Goal: Task Accomplishment & Management: Manage account settings

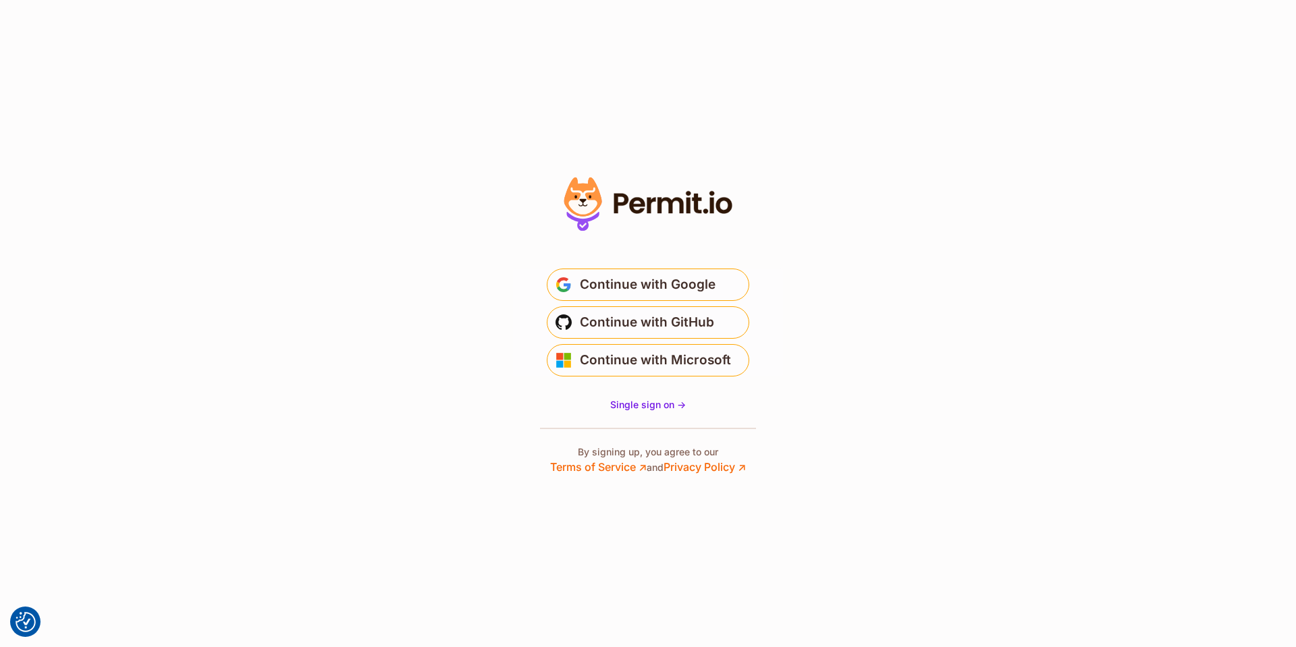
click at [692, 268] on main "Welcome Log in to prod-permit-io to continue to Permit.io. * Email is not valid…" at bounding box center [648, 317] width 270 height 130
click at [688, 277] on span "Continue with Google" at bounding box center [648, 285] width 136 height 22
click at [632, 275] on span "Continue with Google" at bounding box center [648, 285] width 136 height 22
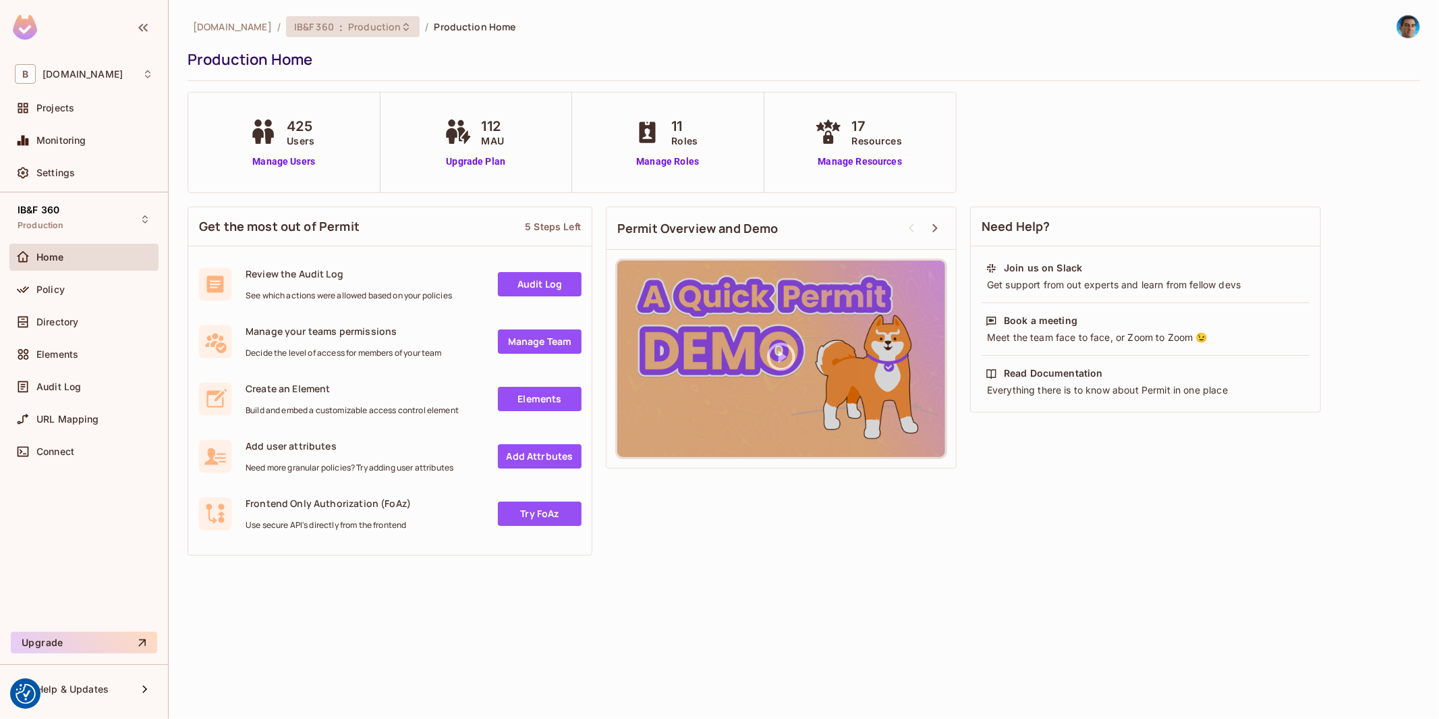
click at [348, 24] on span "Production" at bounding box center [374, 26] width 53 height 13
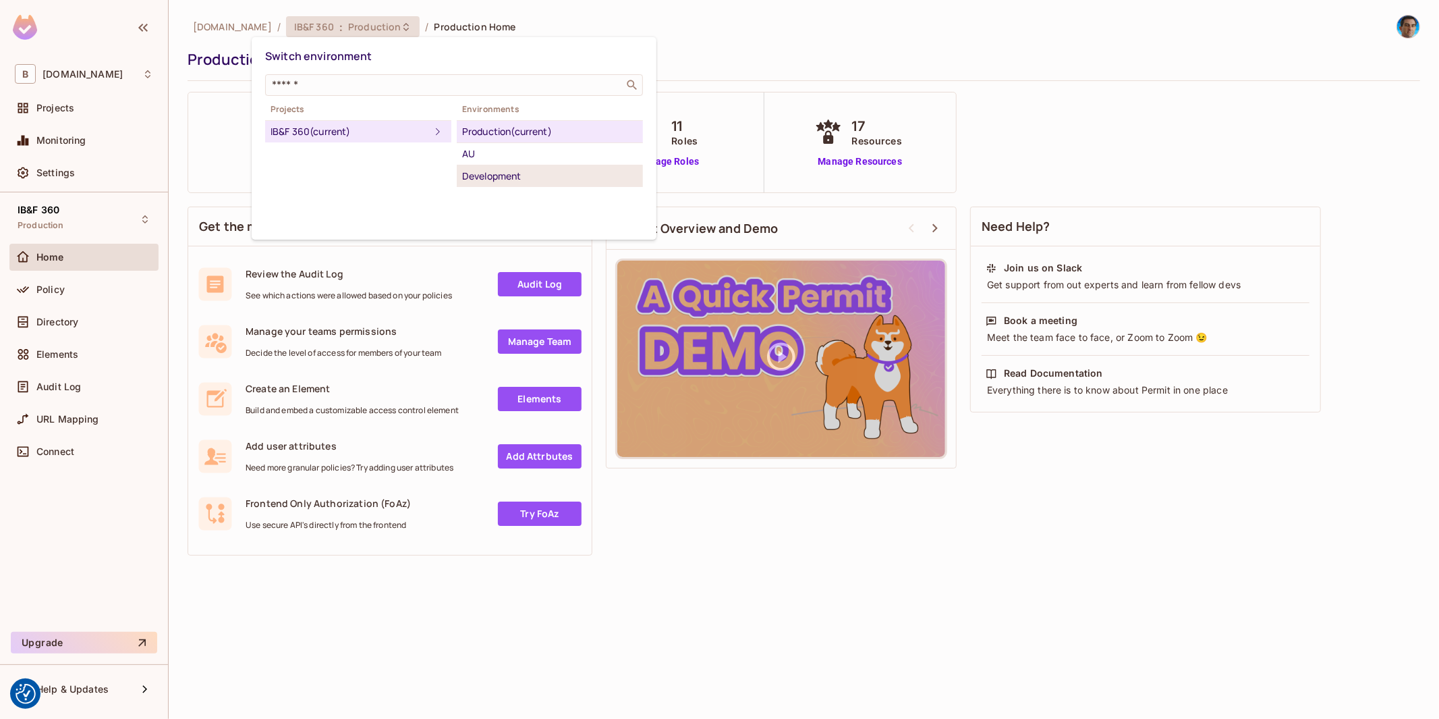
click at [495, 172] on div "Development" at bounding box center [549, 176] width 175 height 16
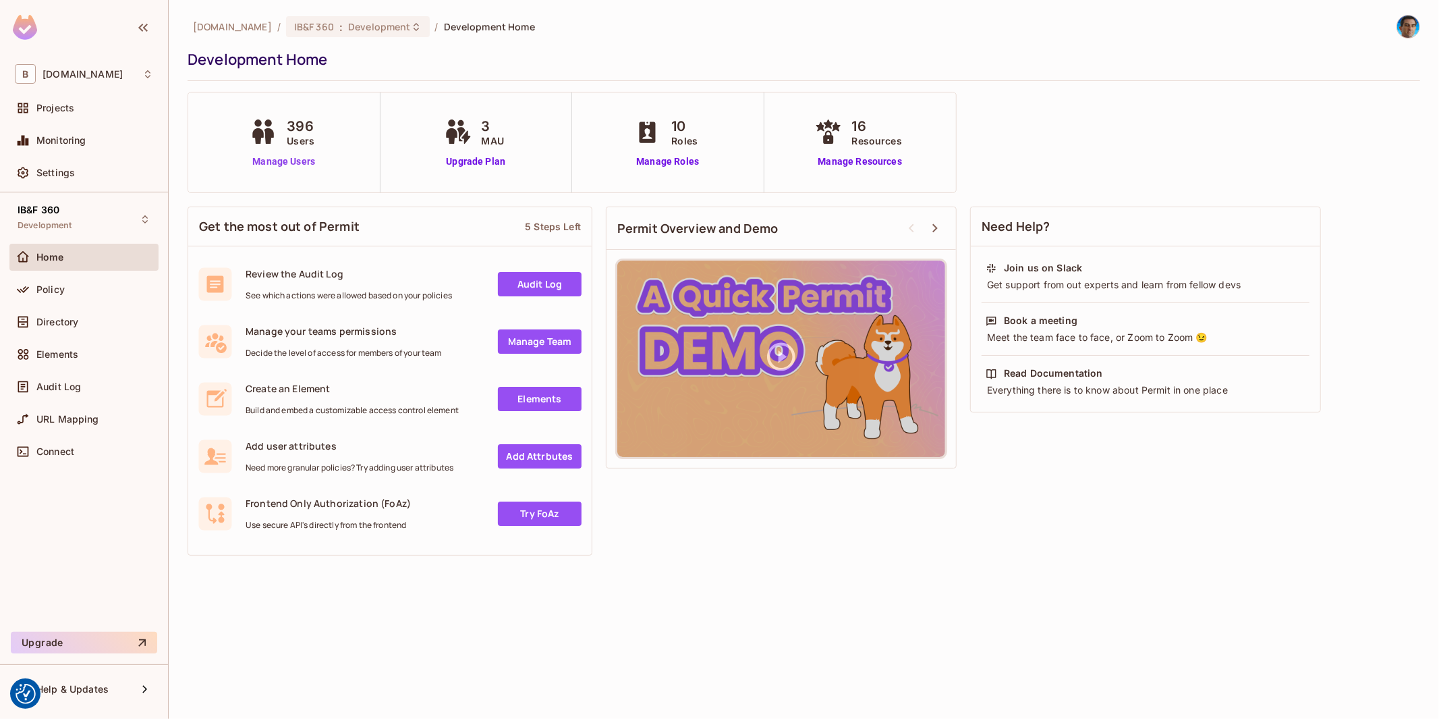
click at [302, 160] on link "Manage Users" at bounding box center [283, 162] width 75 height 14
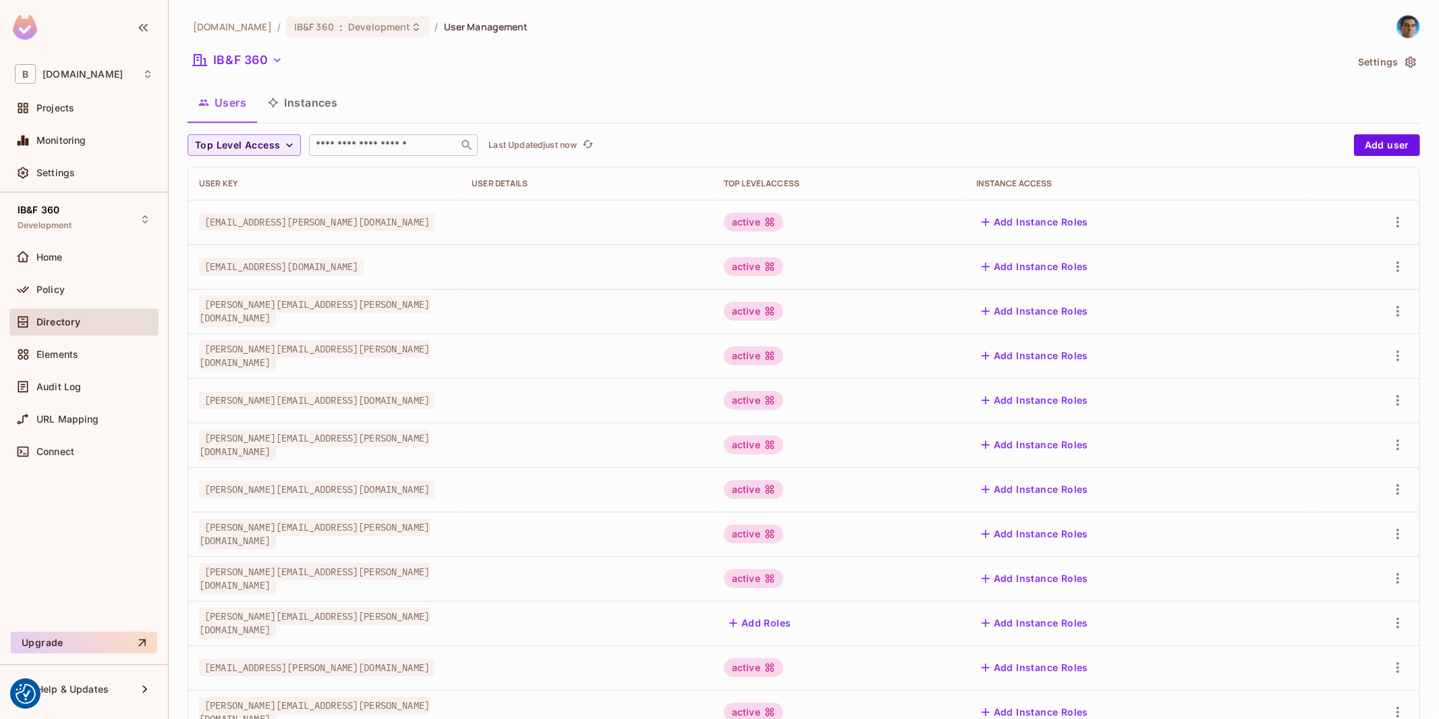
click at [412, 150] on input "text" at bounding box center [384, 144] width 142 height 13
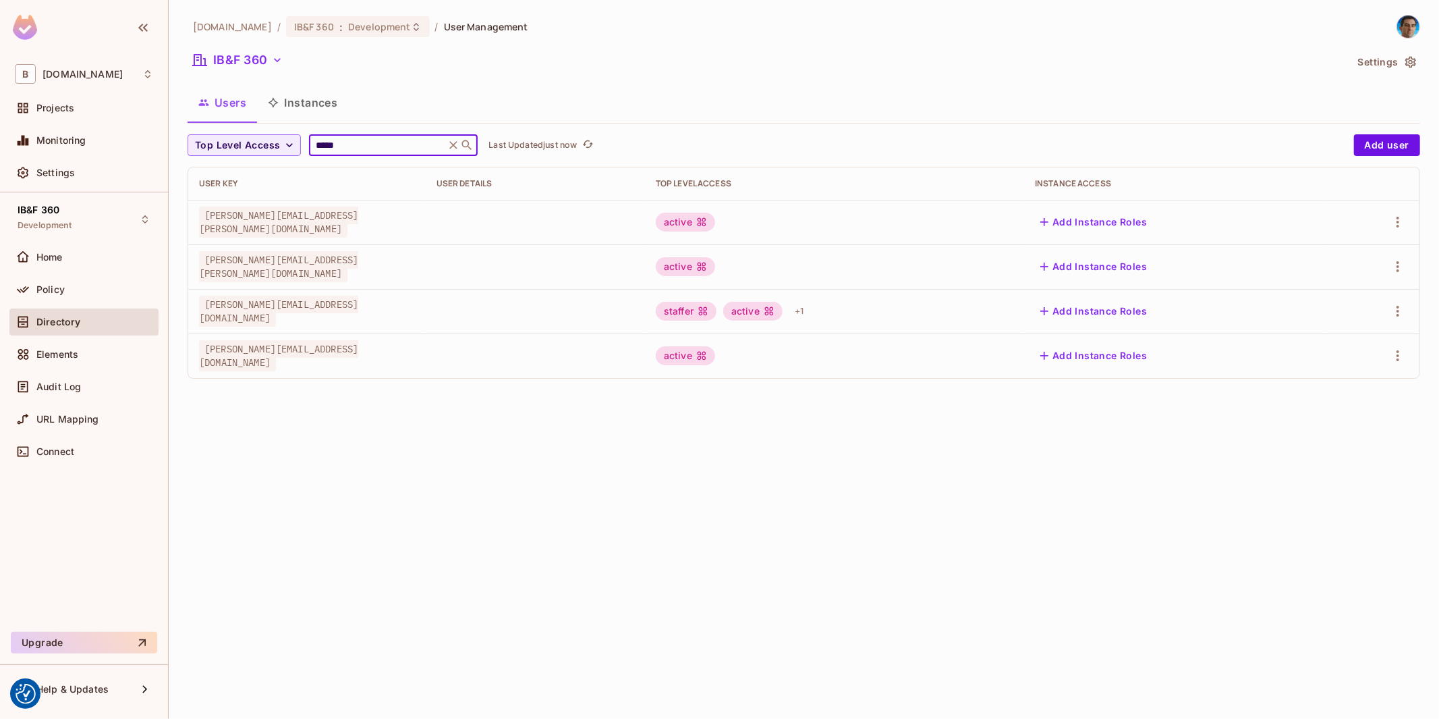
type input "*****"
click at [717, 309] on div "staffer" at bounding box center [686, 311] width 61 height 19
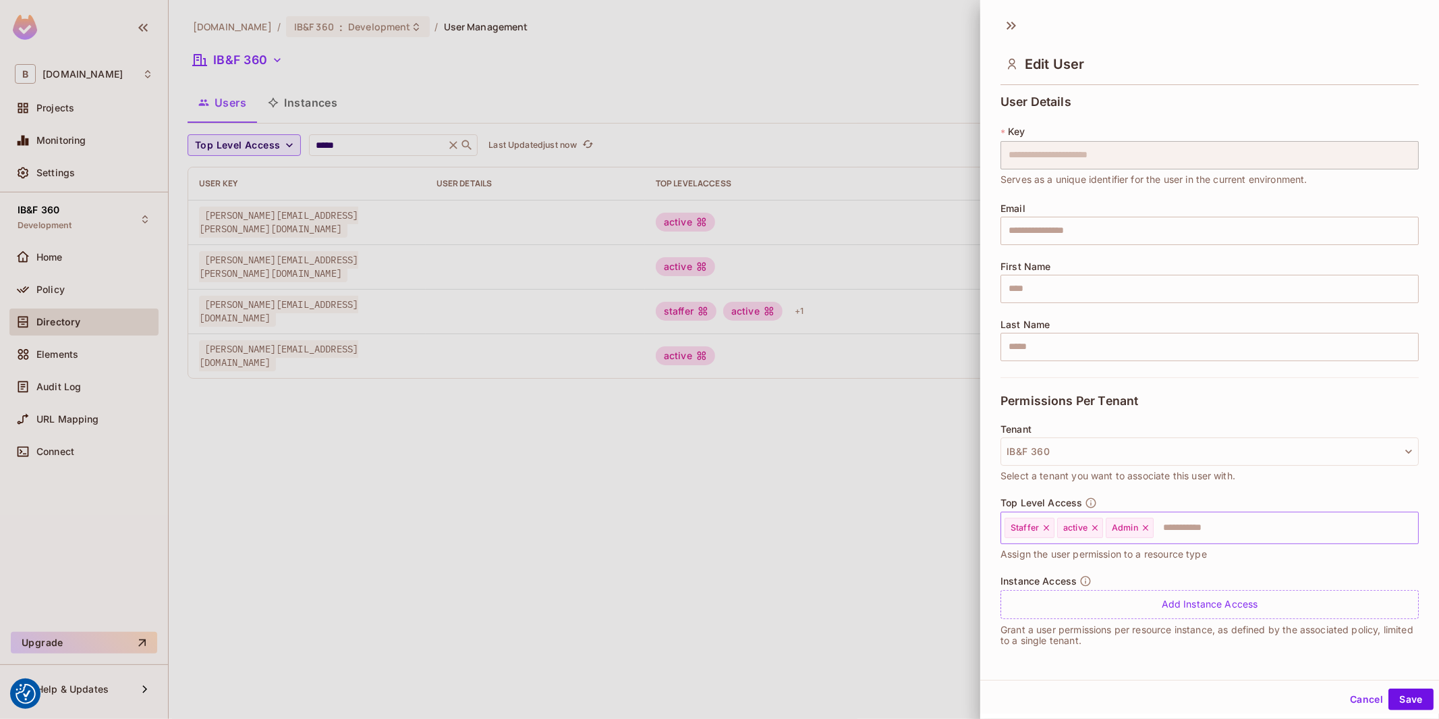
click at [1047, 524] on icon at bounding box center [1046, 527] width 9 height 9
click at [1098, 528] on icon at bounding box center [1092, 527] width 9 height 9
click at [1400, 704] on button "Save" at bounding box center [1411, 699] width 45 height 22
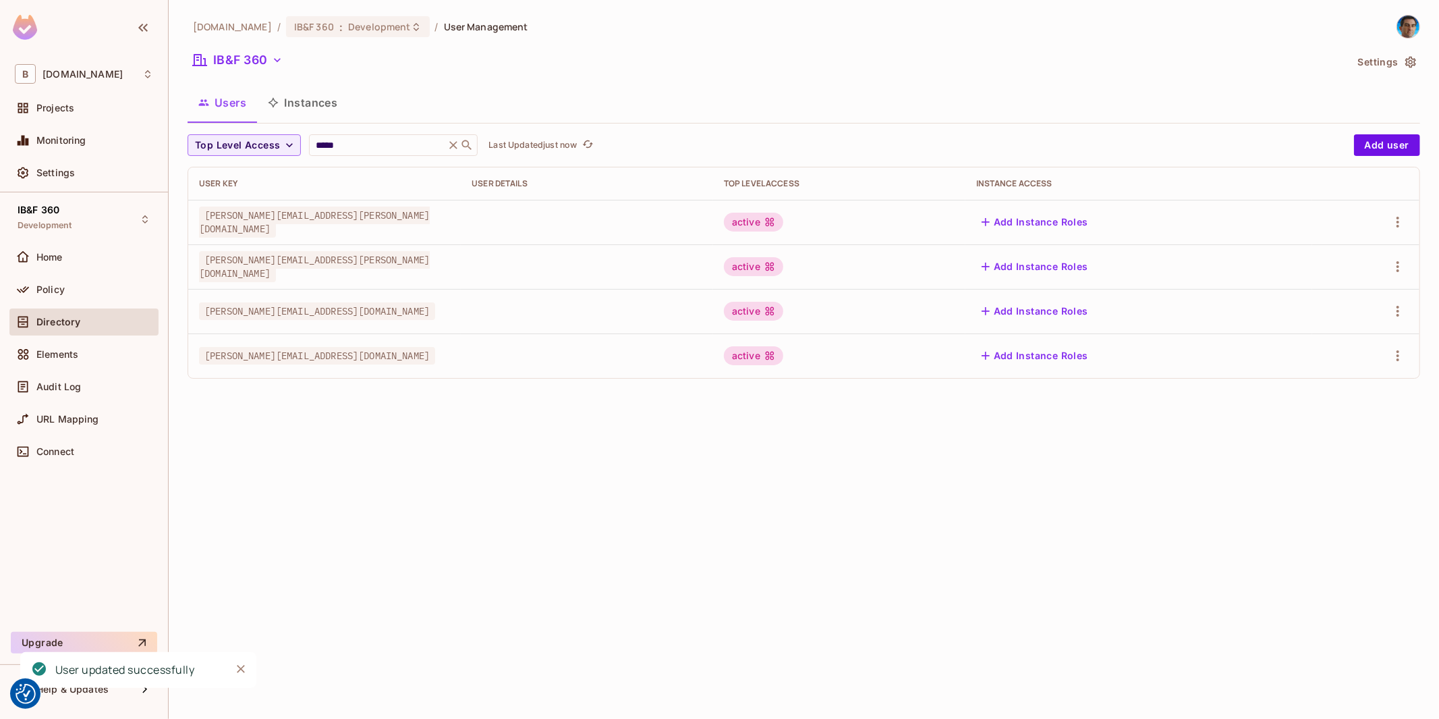
click at [955, 361] on div "active" at bounding box center [839, 355] width 231 height 19
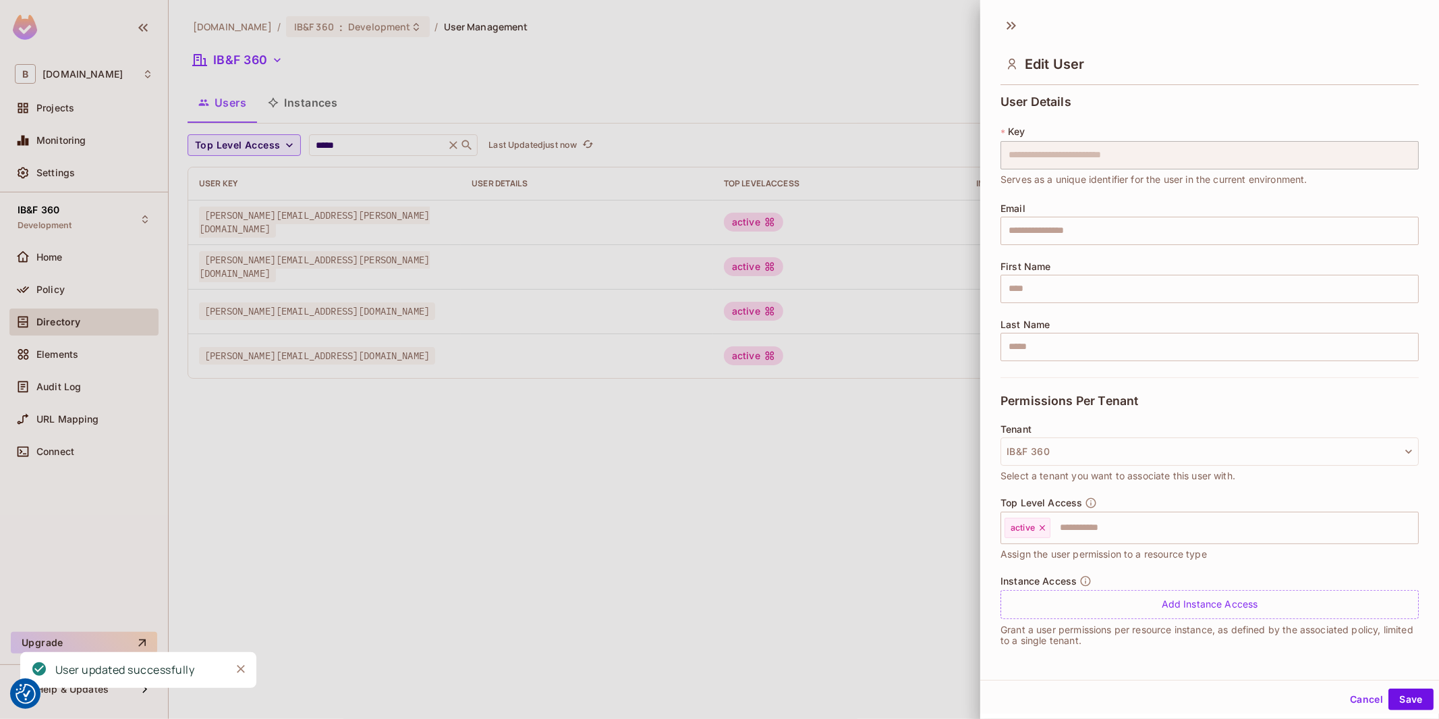
click at [1345, 698] on button "Cancel" at bounding box center [1367, 699] width 44 height 22
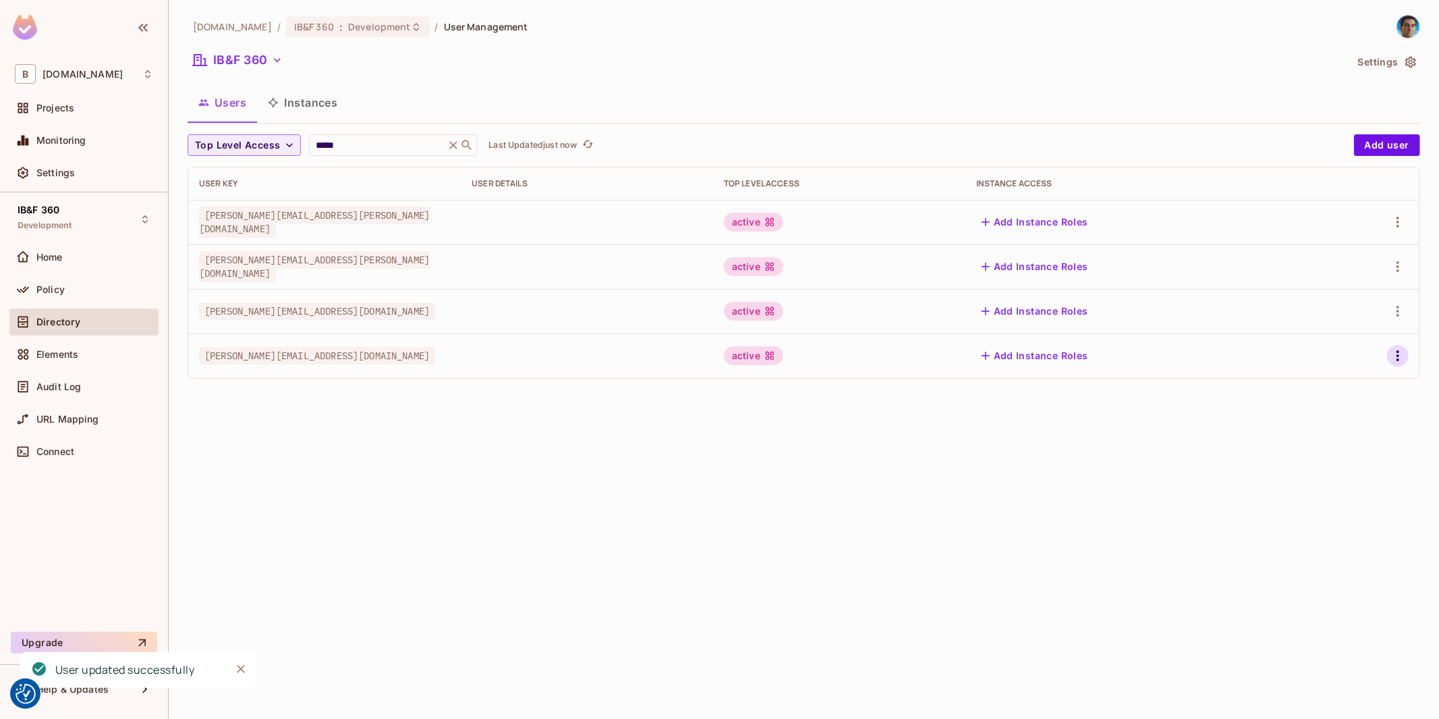
click at [1393, 354] on icon "button" at bounding box center [1398, 356] width 16 height 16
click at [1341, 420] on div "Edit Attributes" at bounding box center [1351, 416] width 67 height 13
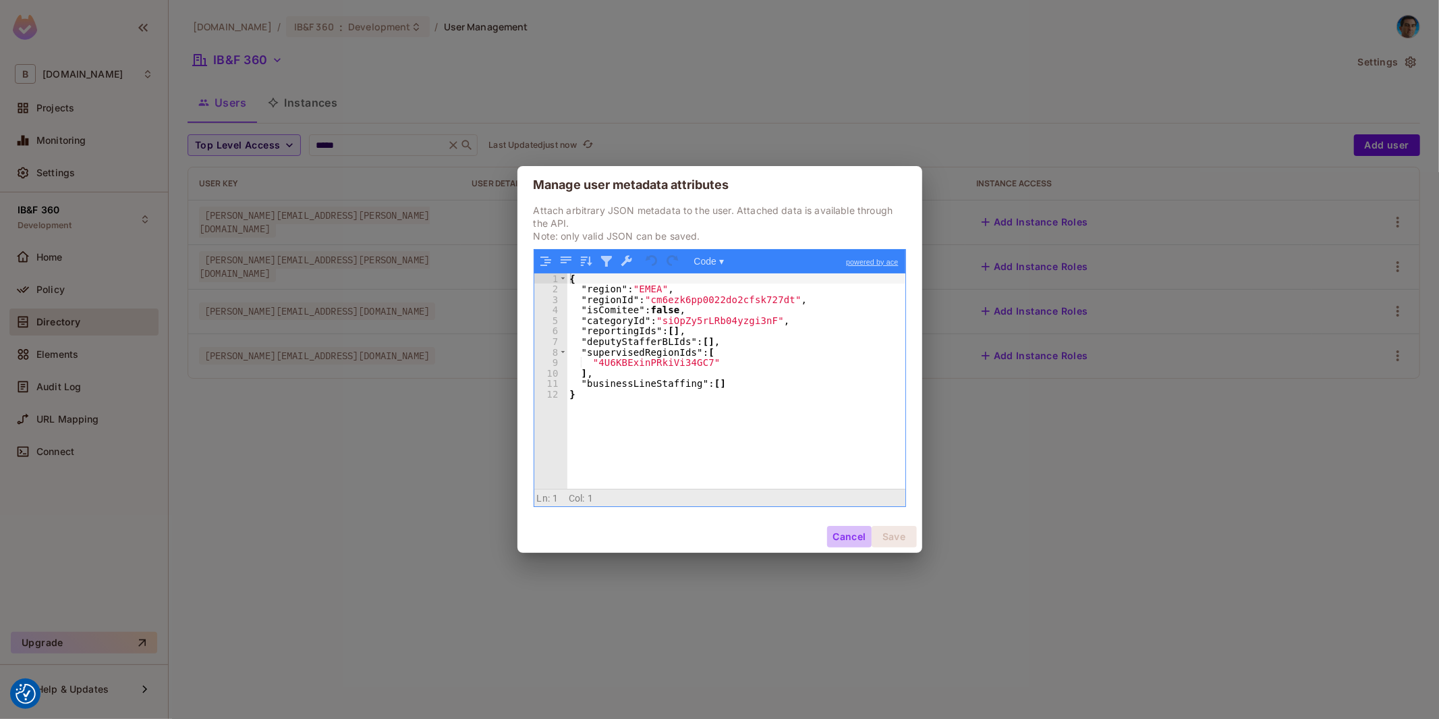
click at [835, 534] on button "Cancel" at bounding box center [849, 537] width 44 height 22
